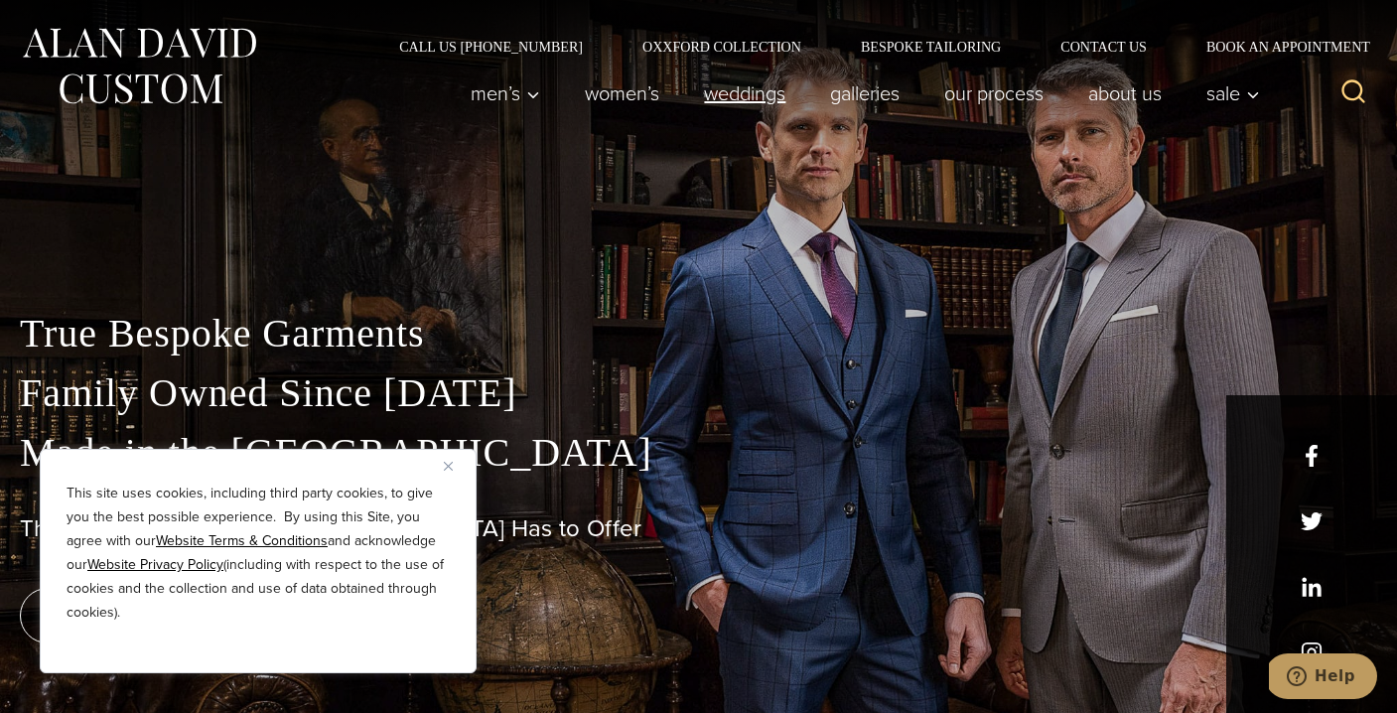
click at [759, 106] on link "weddings" at bounding box center [745, 93] width 126 height 40
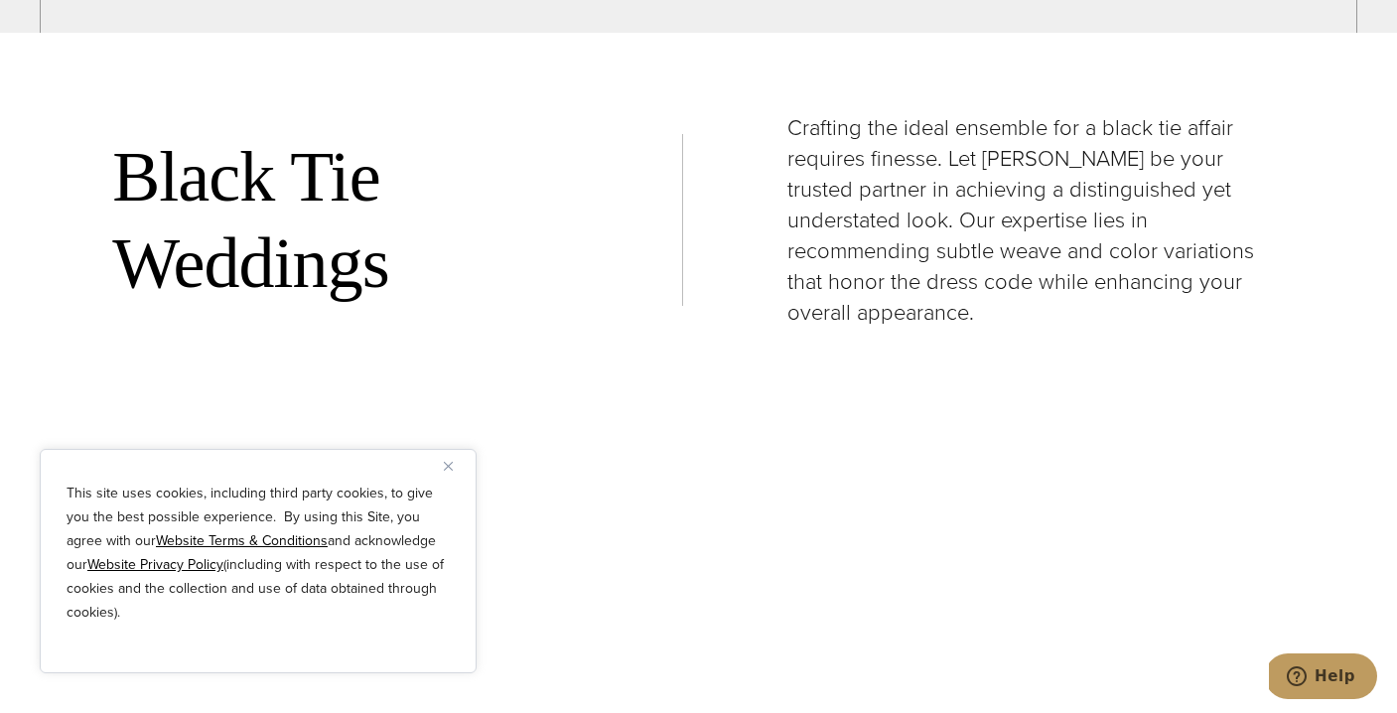
scroll to position [2181, 0]
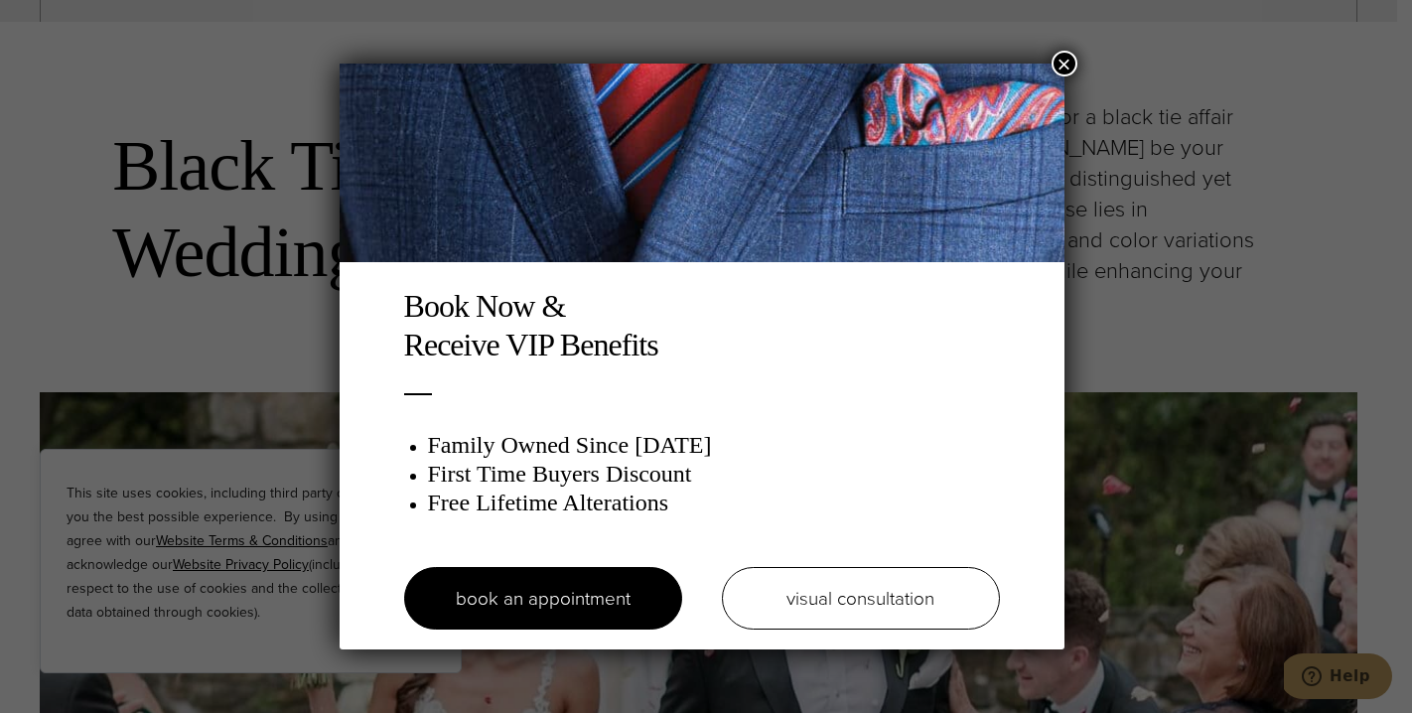
click at [1053, 73] on img at bounding box center [702, 163] width 725 height 199
click at [1059, 71] on button "×" at bounding box center [1065, 64] width 26 height 26
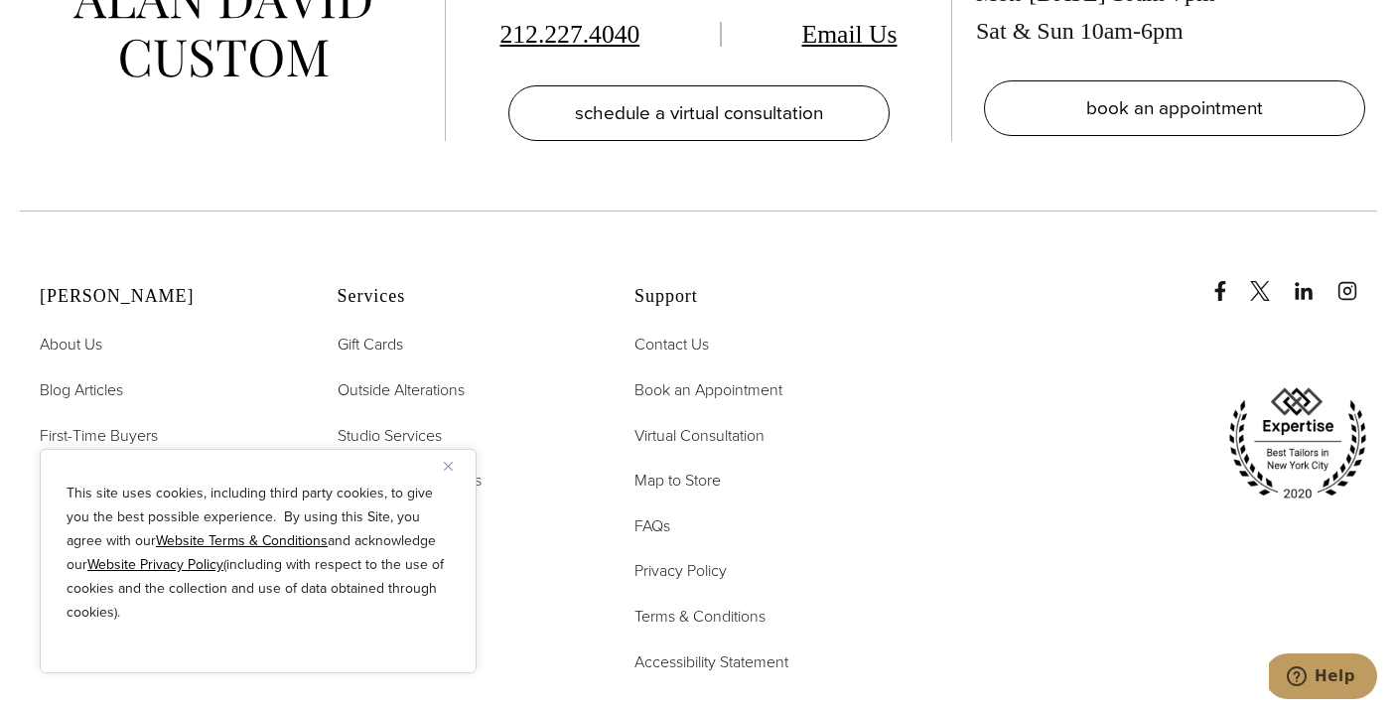
scroll to position [0, 0]
